Goal: Find specific page/section: Find specific page/section

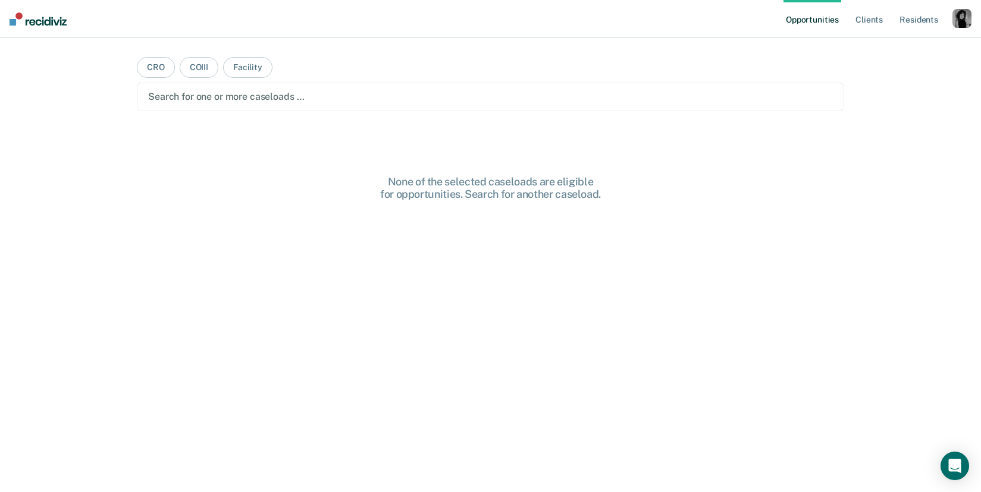
click at [964, 15] on div "button" at bounding box center [961, 18] width 19 height 19
click at [898, 47] on link "Profile" at bounding box center [914, 48] width 96 height 10
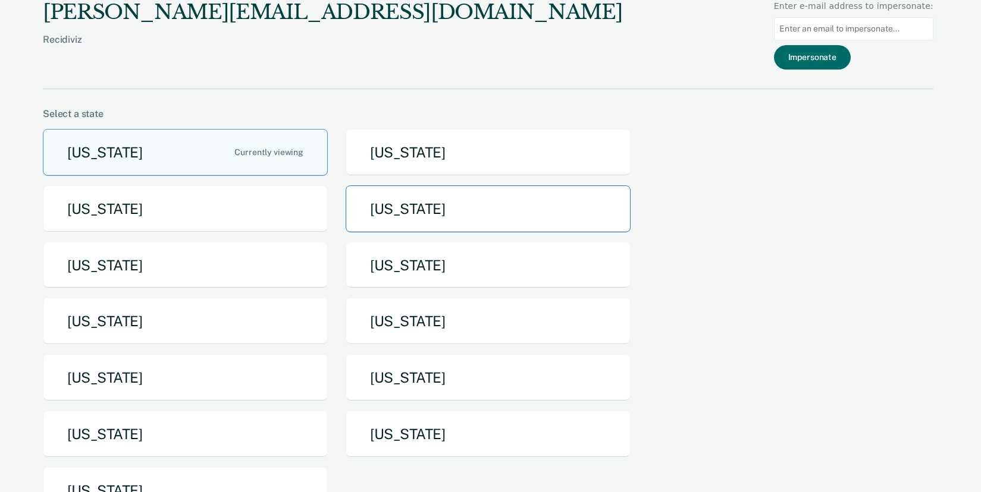
click at [460, 202] on button "[US_STATE]" at bounding box center [488, 209] width 285 height 47
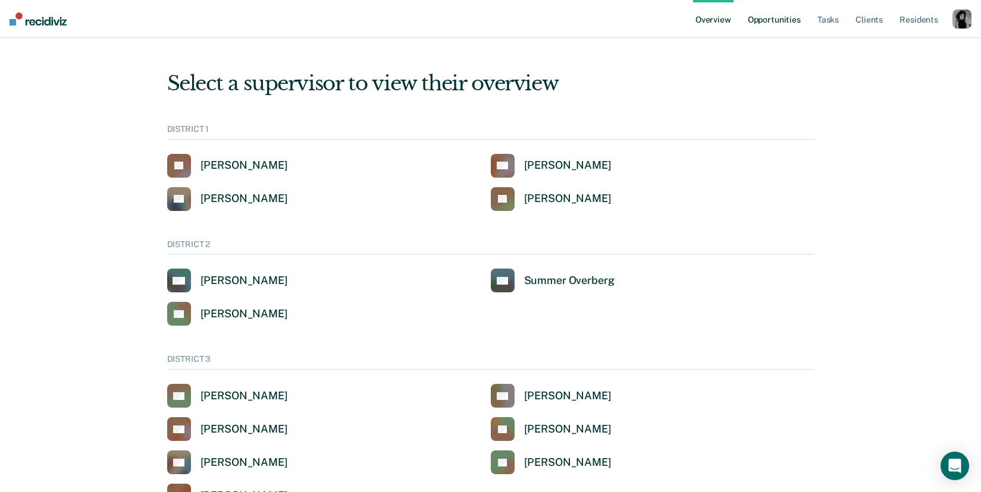
click at [792, 18] on link "Opportunities" at bounding box center [774, 19] width 58 height 38
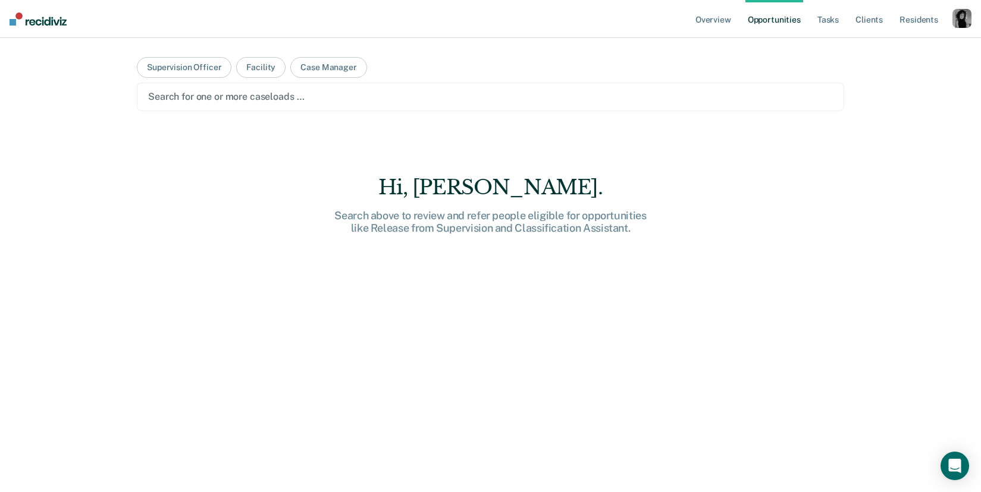
click at [554, 20] on nav "Overview Opportunities Tasks Client s Resident s Profile How it works Go to Sys…" at bounding box center [490, 19] width 981 height 38
click at [610, 62] on main "Supervision Officer Facility Case Manager Search for one or more caseloads … Hi…" at bounding box center [491, 251] width 736 height 426
click at [319, 33] on nav "Overview Opportunities Tasks Client s Resident s Profile How it works Go to Sys…" at bounding box center [490, 19] width 981 height 38
click at [347, 70] on button "Case Manager" at bounding box center [328, 67] width 76 height 21
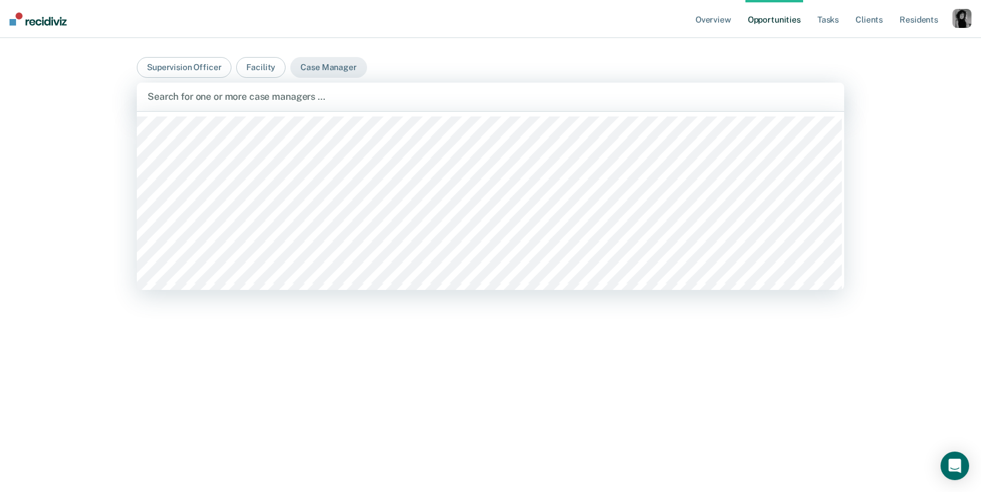
click at [332, 95] on div at bounding box center [490, 97] width 686 height 14
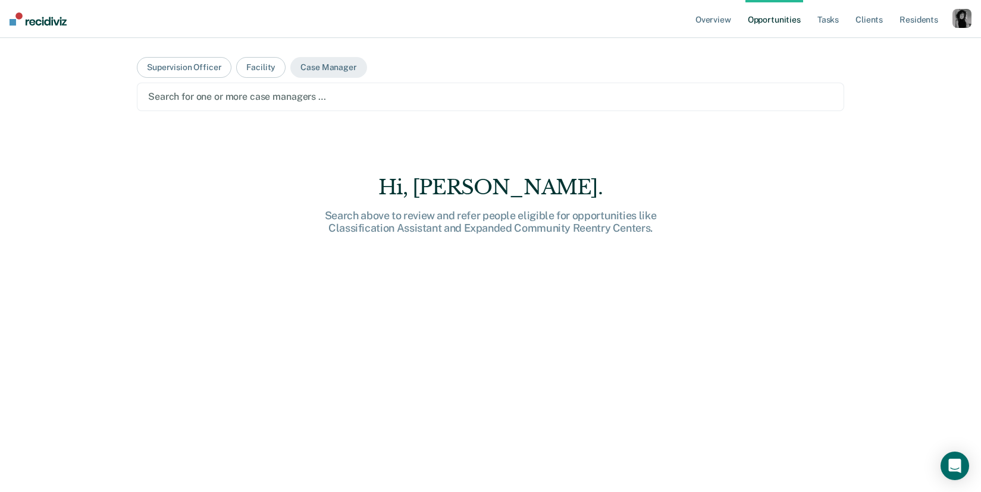
click at [233, 97] on div at bounding box center [490, 97] width 685 height 14
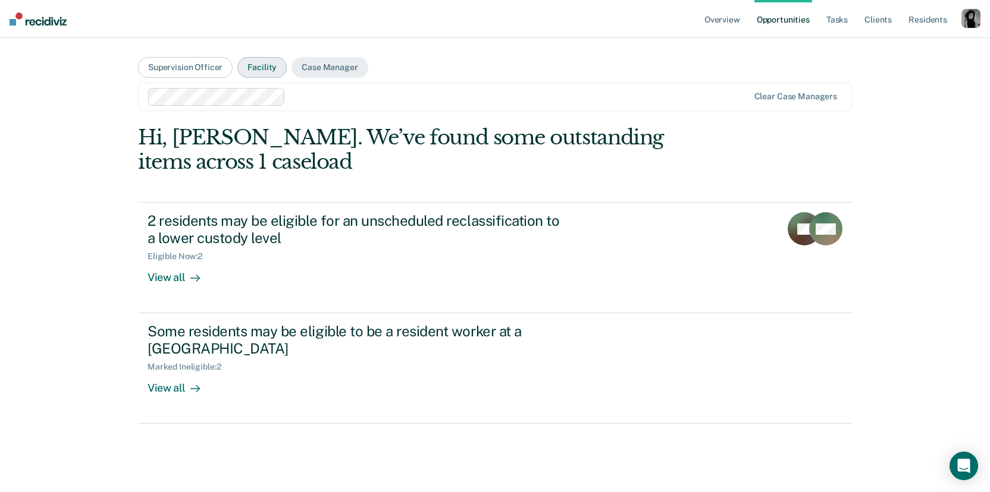
click at [266, 68] on button "Facility" at bounding box center [261, 67] width 49 height 21
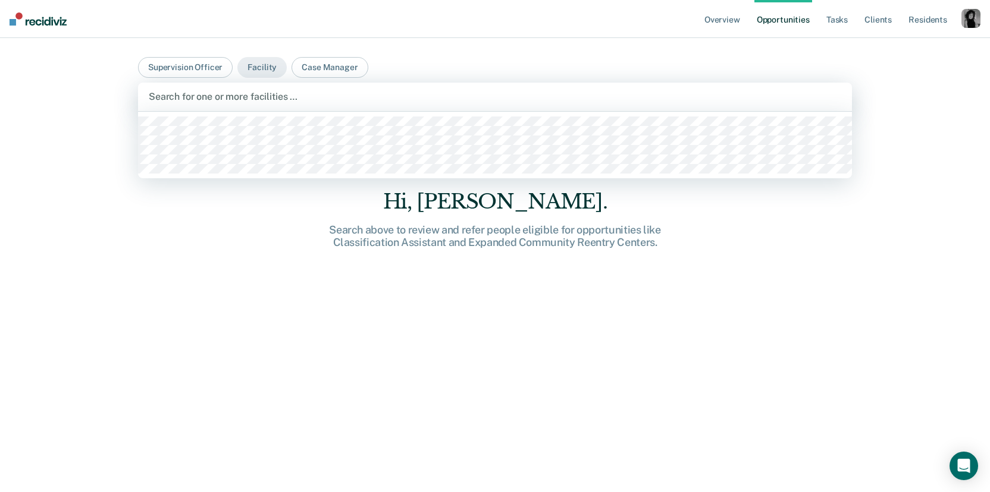
click at [356, 92] on div at bounding box center [495, 97] width 692 height 14
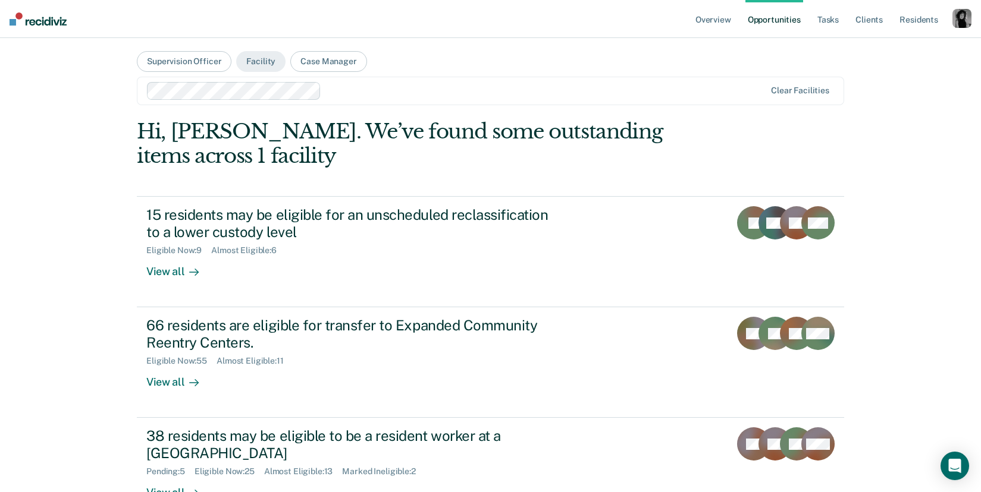
scroll to position [0, 0]
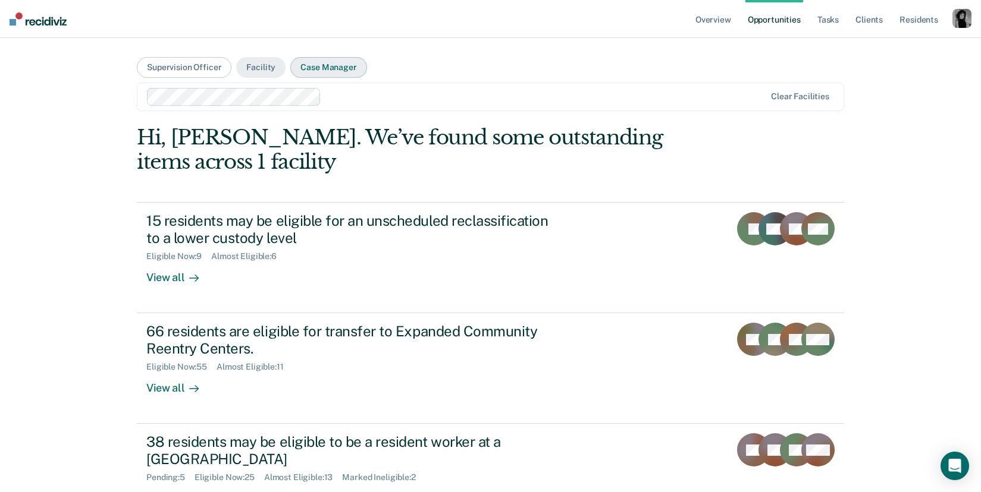
click at [326, 69] on button "Case Manager" at bounding box center [328, 67] width 76 height 21
